Goal: Entertainment & Leisure: Consume media (video, audio)

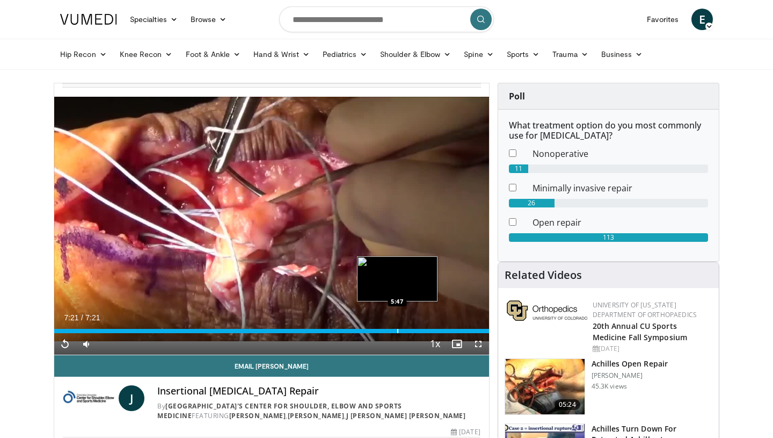
click at [397, 332] on div "Progress Bar" at bounding box center [397, 331] width 1 height 4
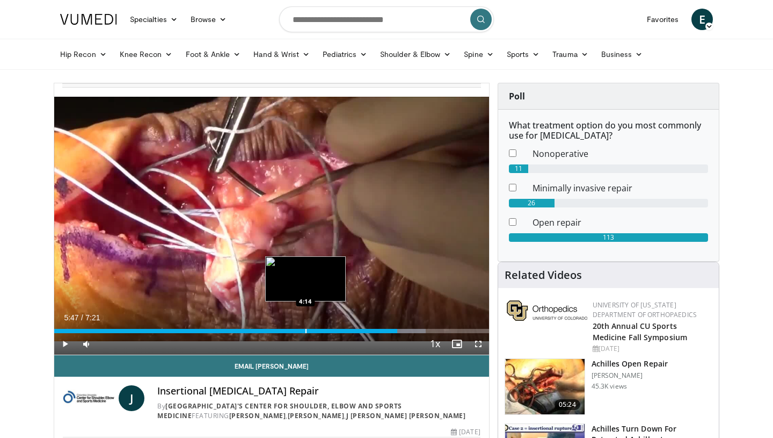
click at [306, 333] on div "Progress Bar" at bounding box center [306, 331] width 1 height 4
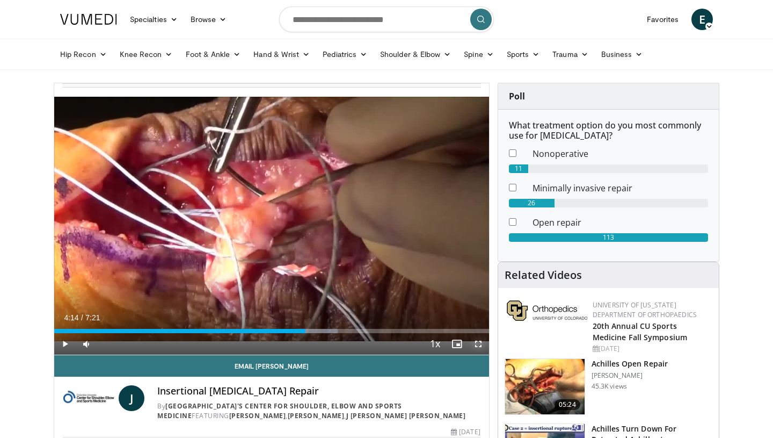
click at [479, 343] on span "Video Player" at bounding box center [478, 343] width 21 height 21
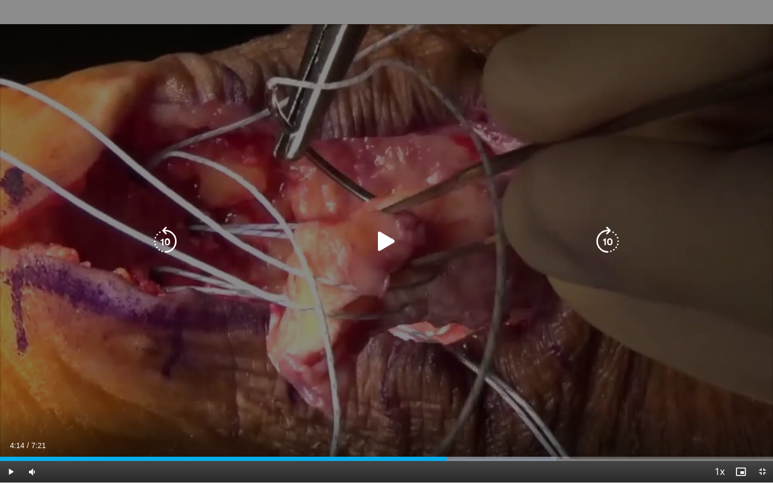
click at [380, 243] on icon "Video Player" at bounding box center [387, 242] width 30 height 30
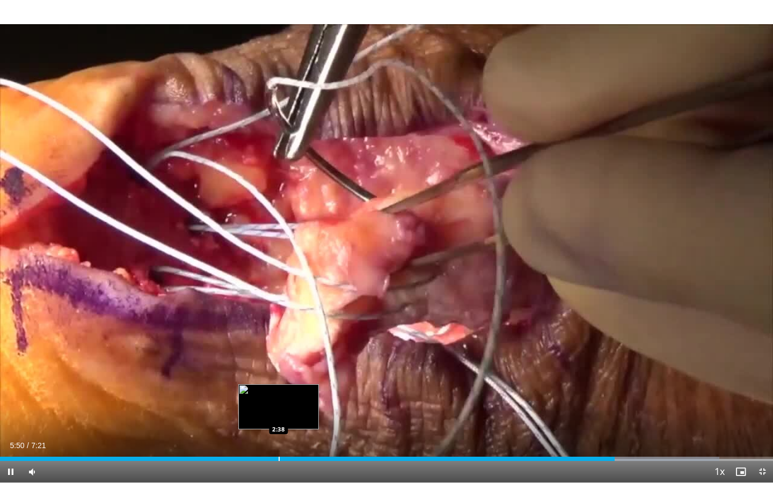
click at [279, 459] on div "Progress Bar" at bounding box center [279, 459] width 1 height 4
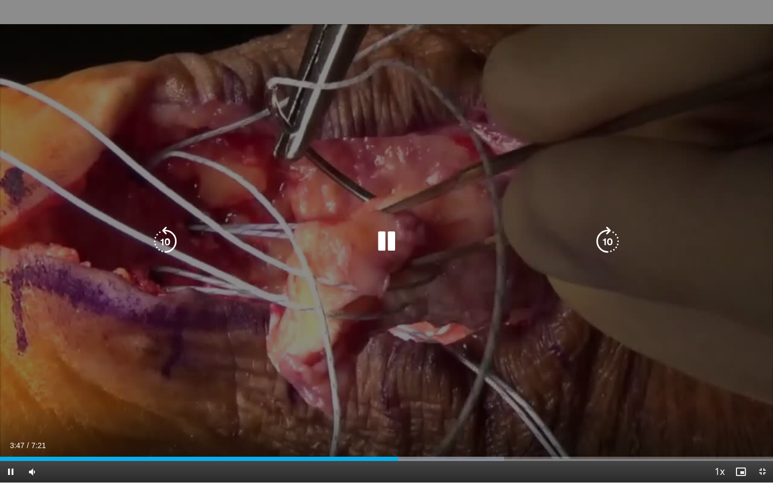
click at [612, 247] on div "10 seconds Tap to unmute" at bounding box center [386, 241] width 773 height 483
click at [388, 235] on icon "Video Player" at bounding box center [387, 242] width 30 height 30
click at [607, 245] on icon "Video Player" at bounding box center [608, 242] width 30 height 30
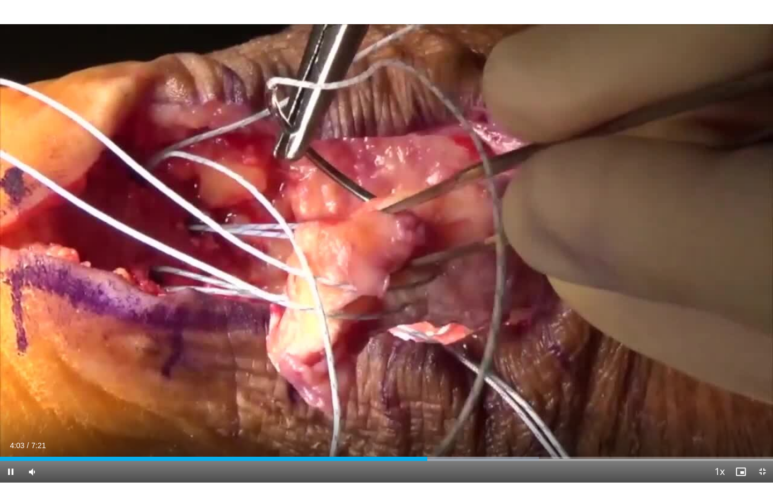
click at [607, 245] on div "10 seconds Tap to unmute" at bounding box center [386, 241] width 773 height 483
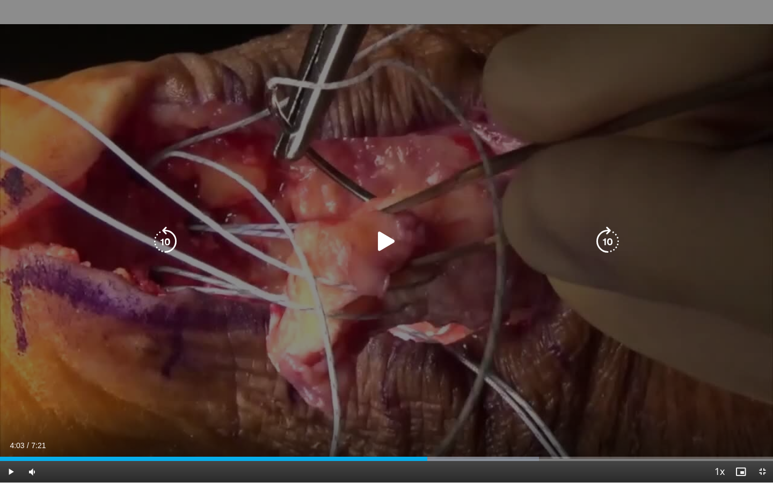
click at [601, 228] on icon "Video Player" at bounding box center [608, 242] width 30 height 30
click at [389, 235] on icon "Video Player" at bounding box center [387, 242] width 30 height 30
click at [614, 249] on icon "Video Player" at bounding box center [608, 242] width 30 height 30
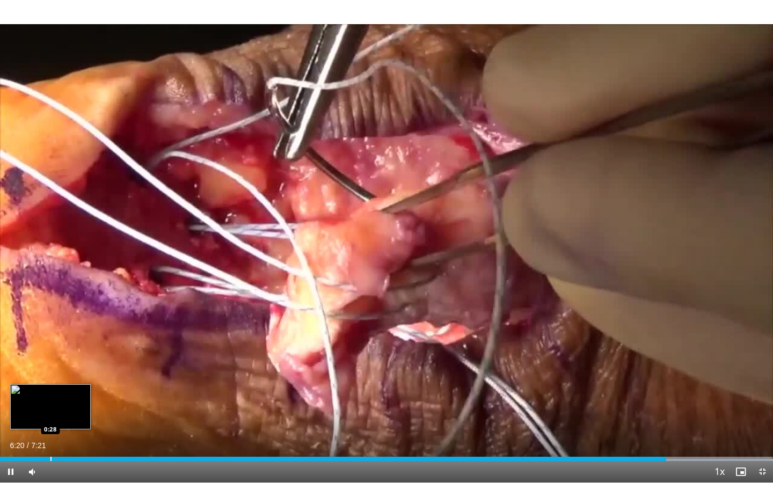
click at [50, 459] on div "Progress Bar" at bounding box center [50, 459] width 1 height 4
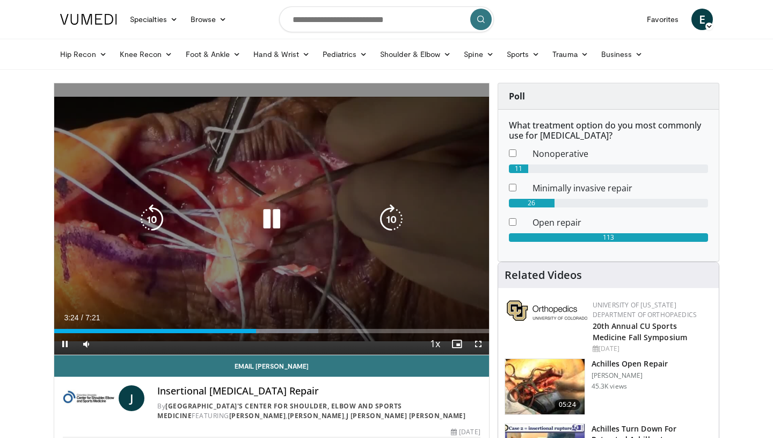
click at [330, 266] on div "10 seconds Tap to unmute" at bounding box center [271, 218] width 435 height 271
